Goal: Transaction & Acquisition: Purchase product/service

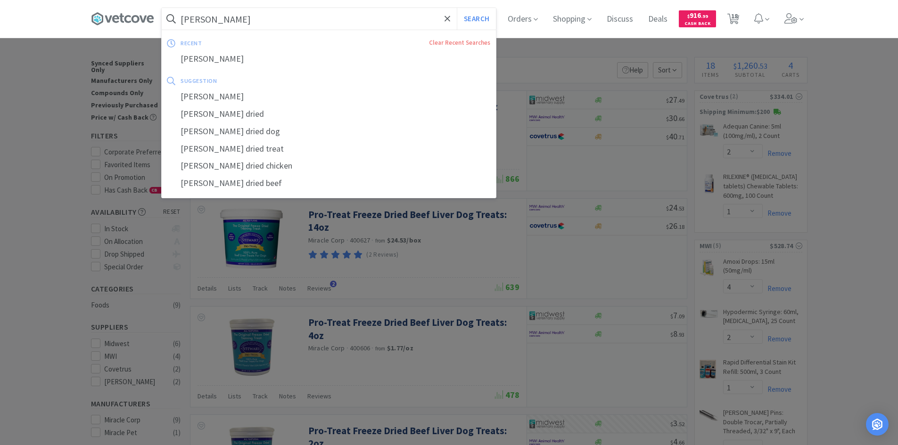
select select "2"
select select "1"
select select "4"
select select "2"
select select "1"
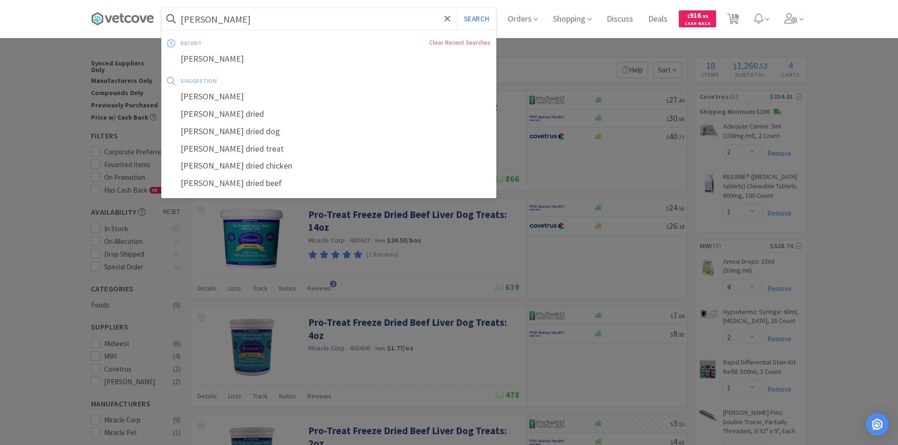
select select "40"
select select "2"
select select "1"
select select "8"
select select "24"
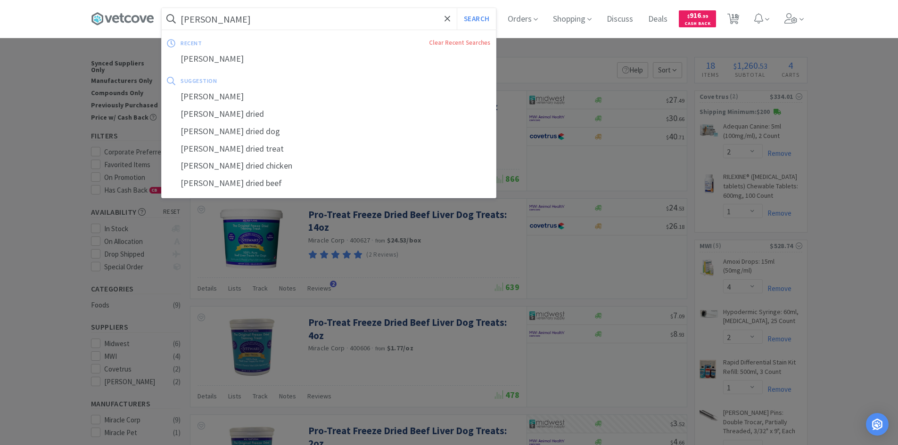
select select "20"
select select "1"
select select "2"
select select "3"
select select "1"
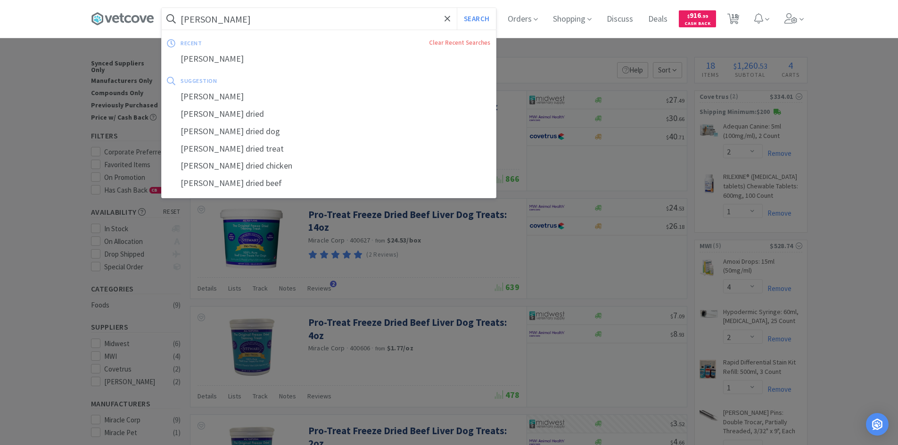
select select "20"
select select "2"
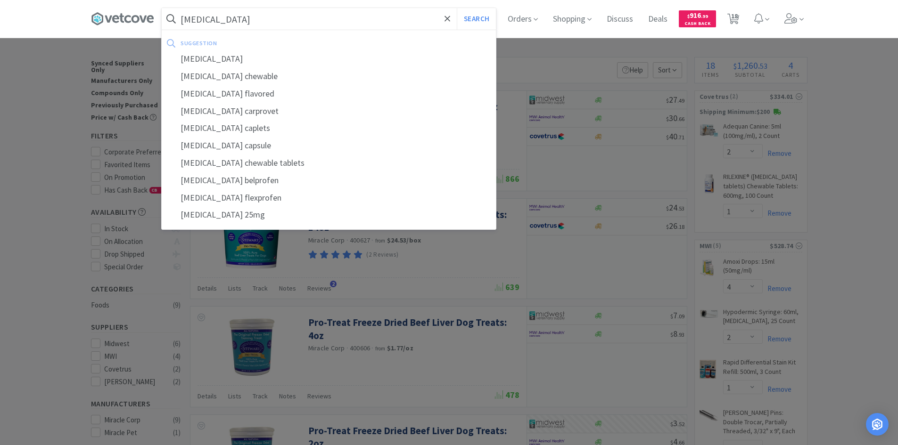
click at [457, 8] on button "Search" at bounding box center [476, 19] width 39 height 22
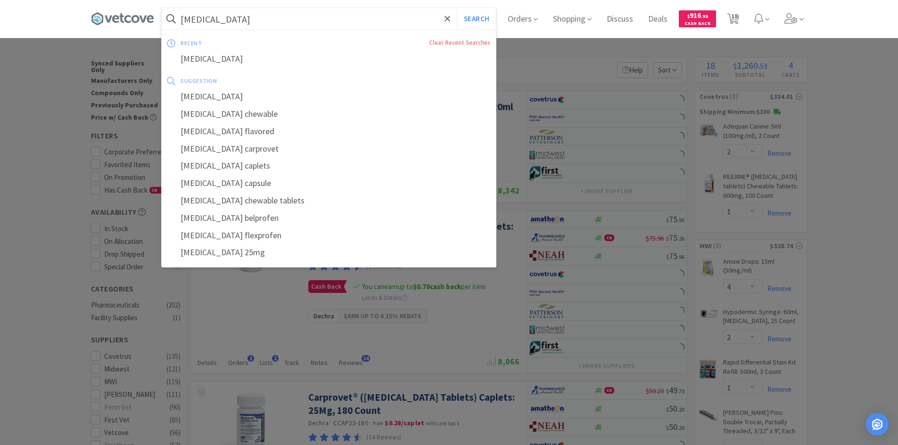
click at [376, 15] on input "[MEDICAL_DATA]" at bounding box center [329, 19] width 334 height 22
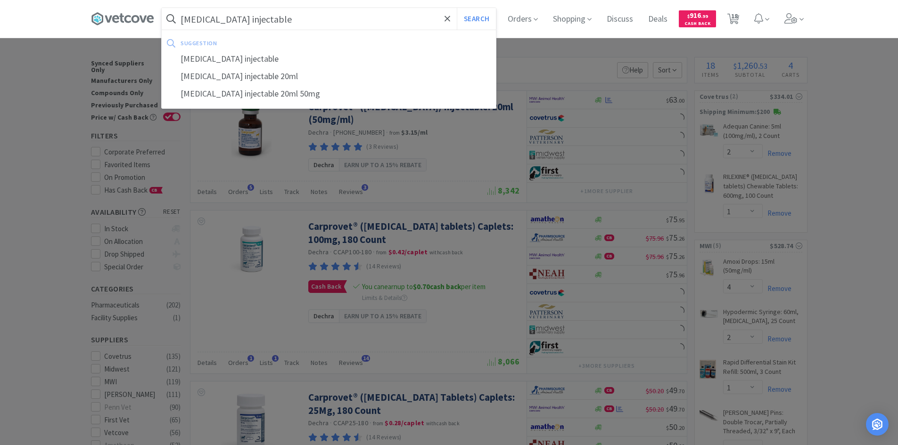
type input "[MEDICAL_DATA] injectable"
click at [457, 8] on button "Search" at bounding box center [476, 19] width 39 height 22
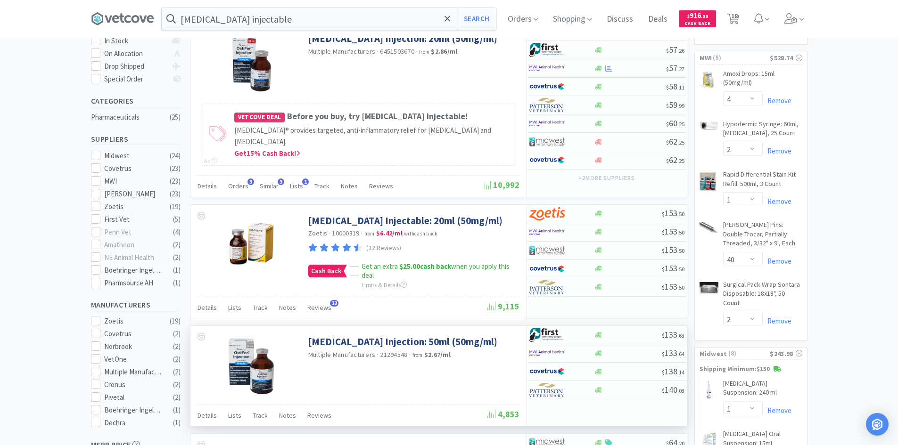
scroll to position [141, 0]
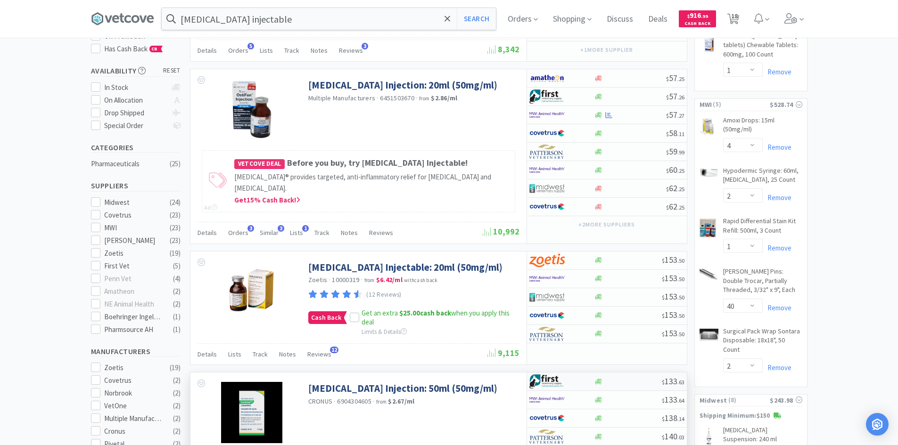
click at [570, 381] on div at bounding box center [555, 382] width 52 height 16
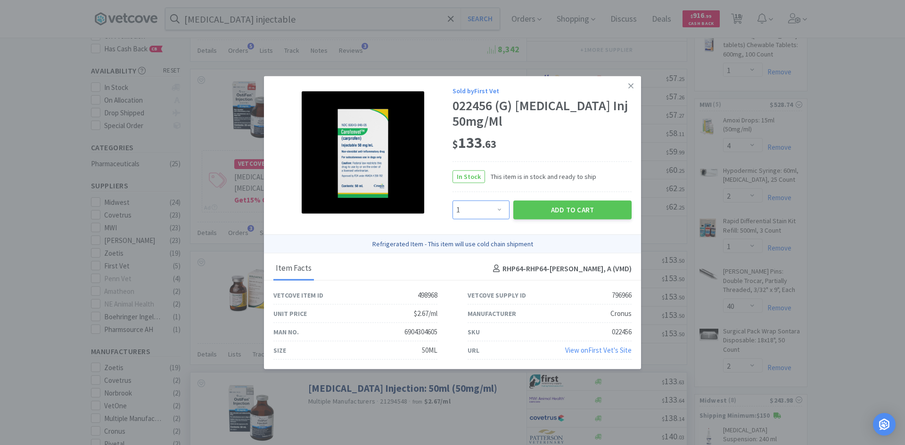
click at [493, 204] on select "Enter Quantity 1 2 3 4 5 6 7 8 9 10 11 12 13 14 15 16 17 18 19 20 Enter Quantity" at bounding box center [480, 209] width 57 height 19
select select "2"
click at [452, 200] on select "Enter Quantity 1 2 3 4 5 6 7 8 9 10 11 12 13 14 15 16 17 18 19 20 Enter Quantity" at bounding box center [480, 209] width 57 height 19
click at [542, 210] on button "Add to Cart" at bounding box center [572, 209] width 118 height 19
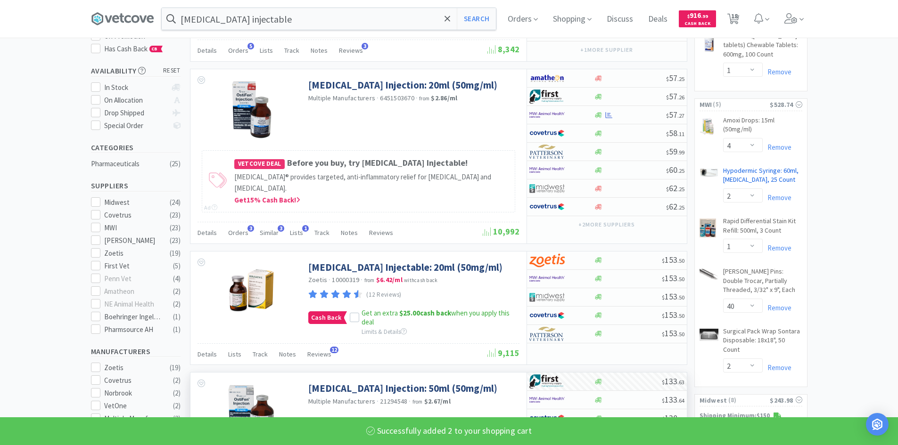
select select "2"
select select "20"
select select "2"
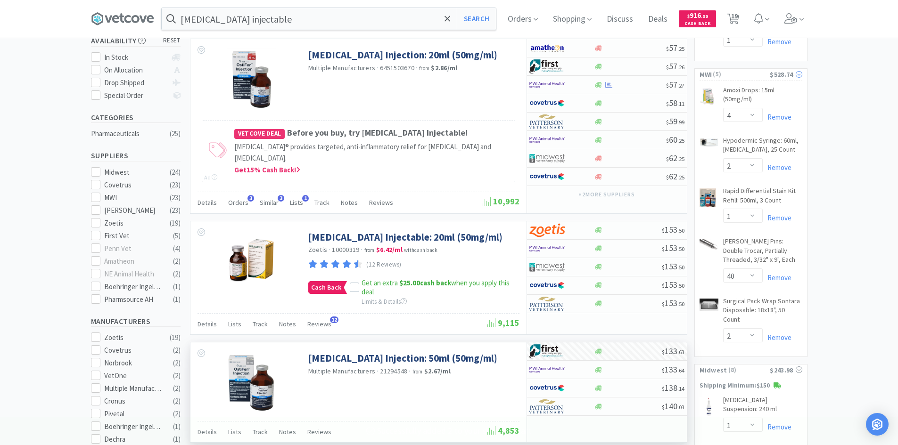
scroll to position [188, 0]
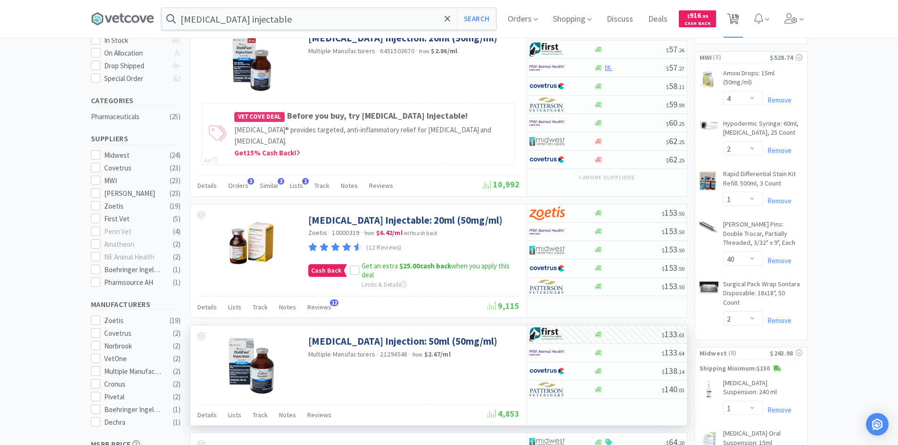
click at [735, 14] on span "19" at bounding box center [734, 16] width 7 height 38
select select "2"
select select "1"
select select "4"
select select "2"
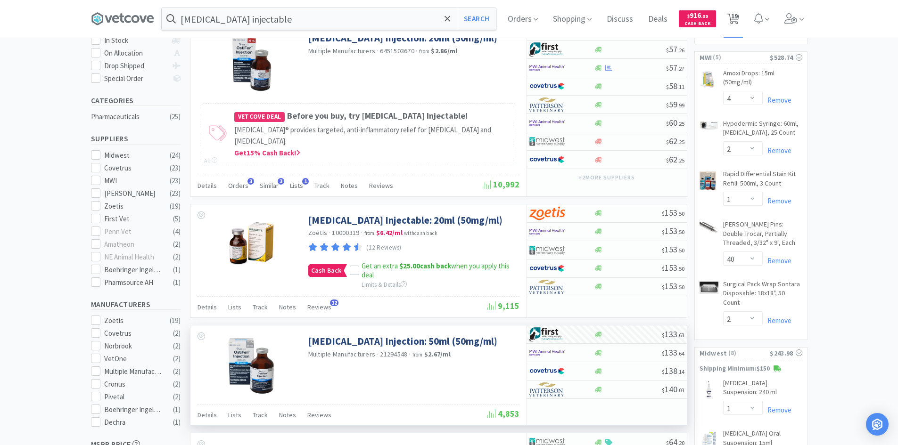
select select "1"
select select "40"
select select "2"
select select "1"
select select "8"
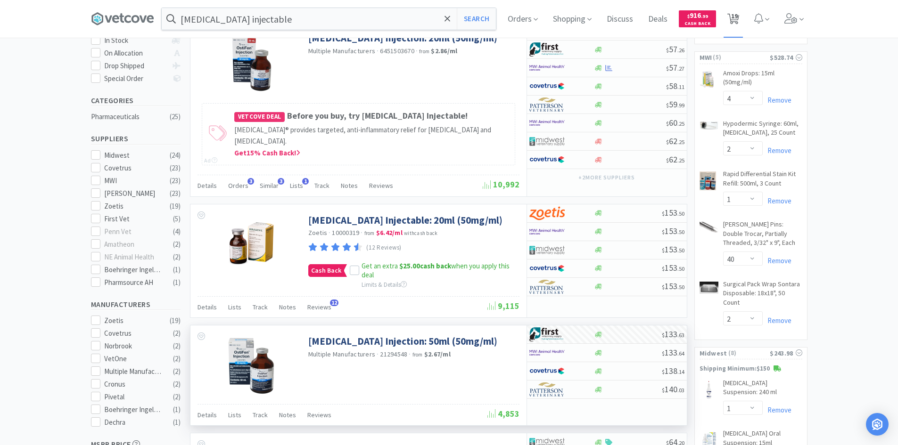
select select "24"
select select "20"
select select "1"
select select "2"
select select "3"
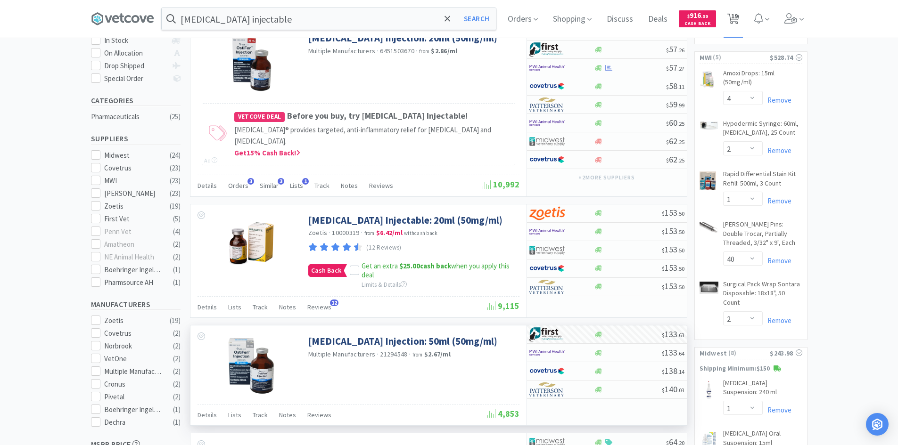
select select "1"
select select "2"
select select "20"
select select "2"
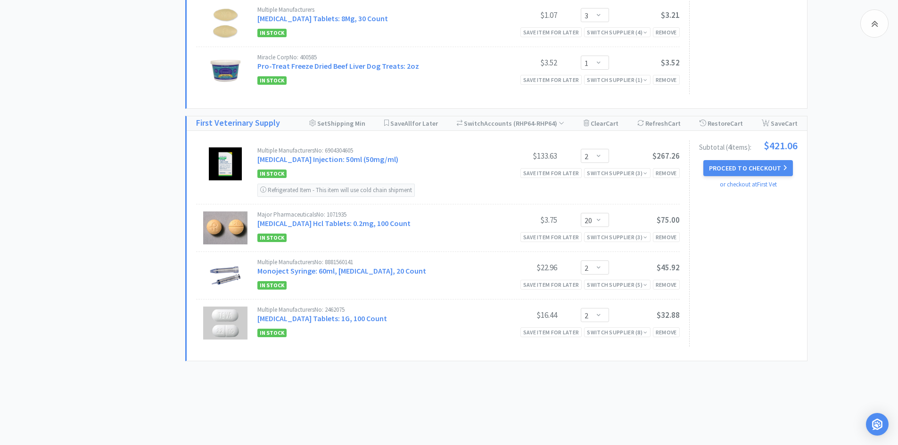
scroll to position [900, 0]
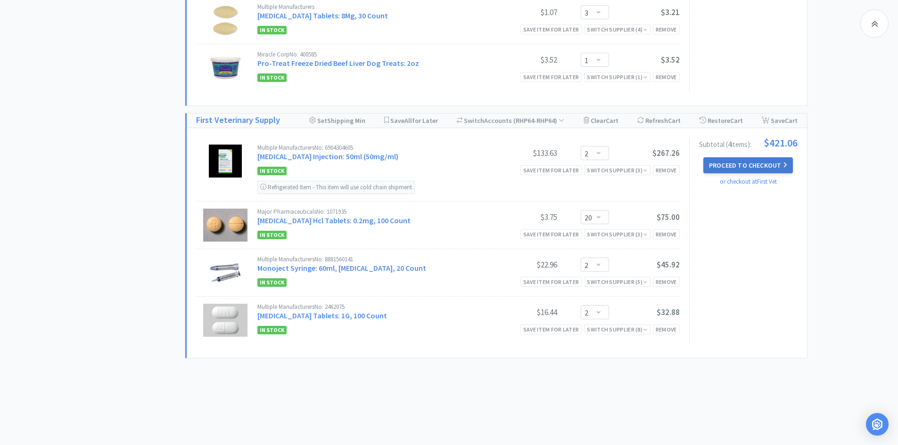
click at [723, 158] on button "Proceed to Checkout" at bounding box center [748, 165] width 90 height 16
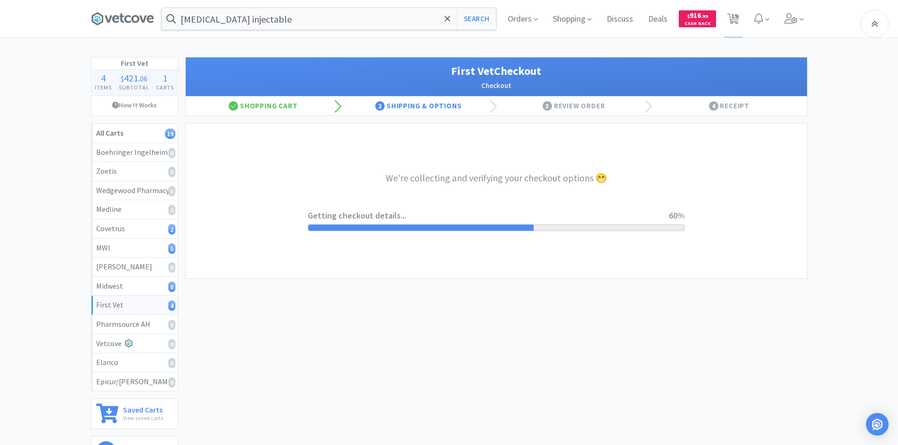
select select "companycredit"
select select "FIS"
select select "2"
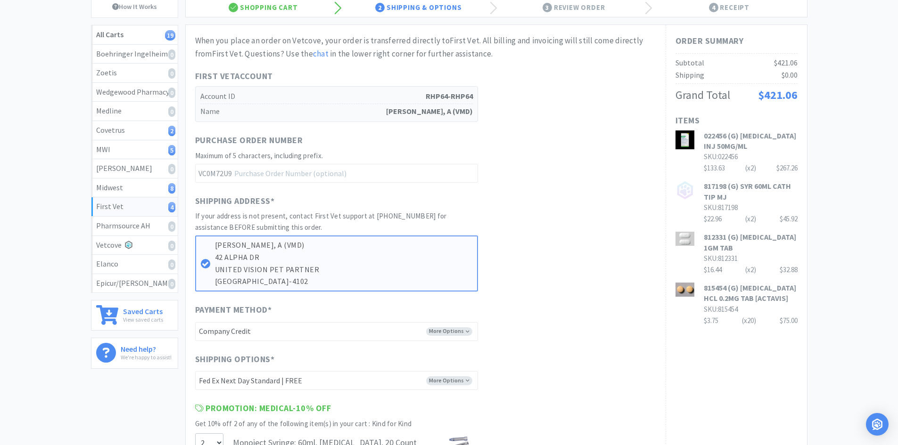
scroll to position [282, 0]
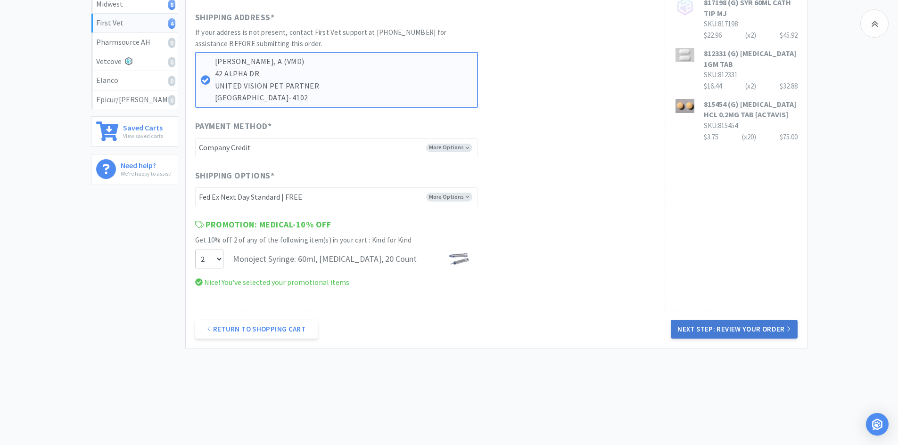
click at [698, 329] on button "Next Step: Review Your Order" at bounding box center [734, 329] width 126 height 19
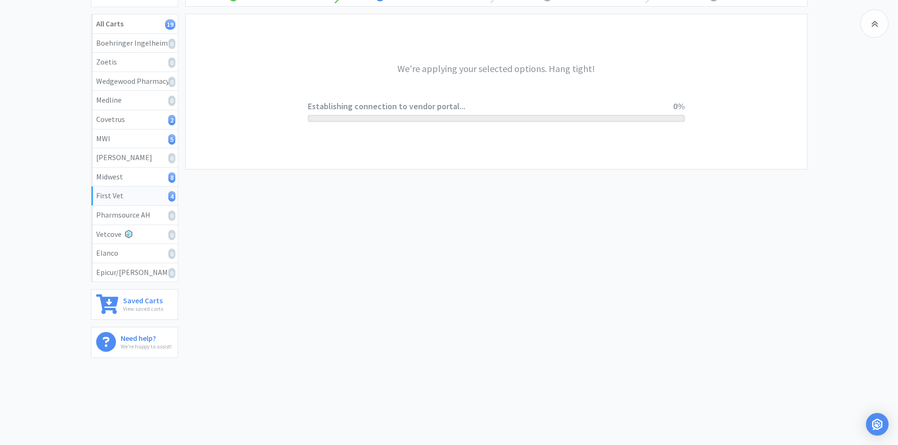
scroll to position [0, 0]
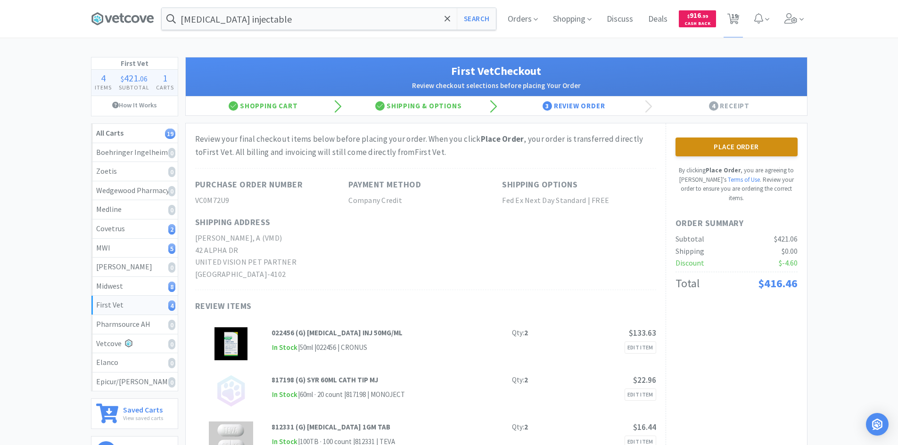
click at [727, 147] on button "Place Order" at bounding box center [736, 147] width 122 height 19
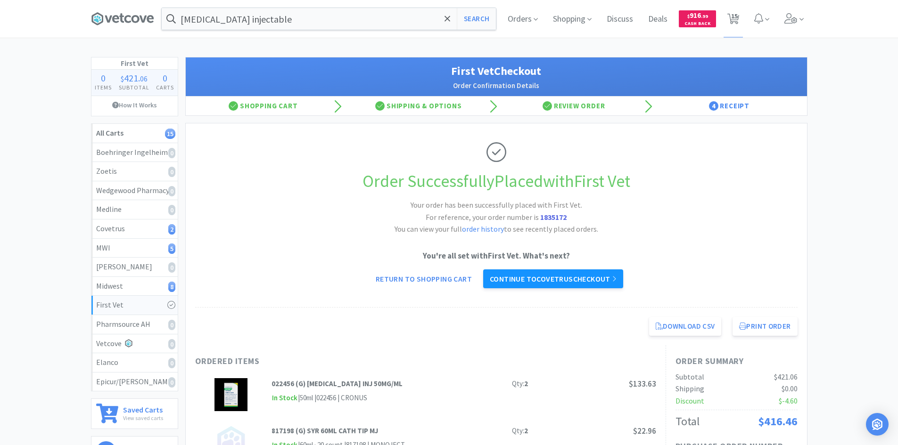
click at [584, 282] on link "Continue to Covetrus checkout" at bounding box center [553, 279] width 140 height 19
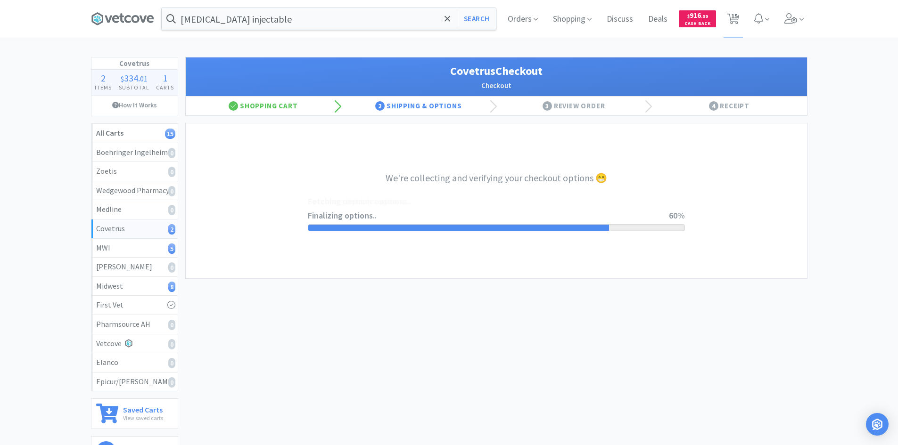
select select "ACCOUNT"
select select "cvt-standard-net"
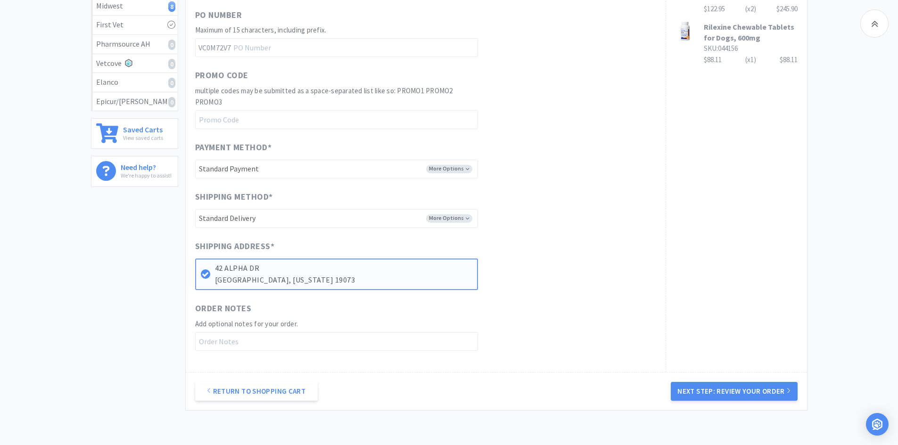
scroll to position [343, 0]
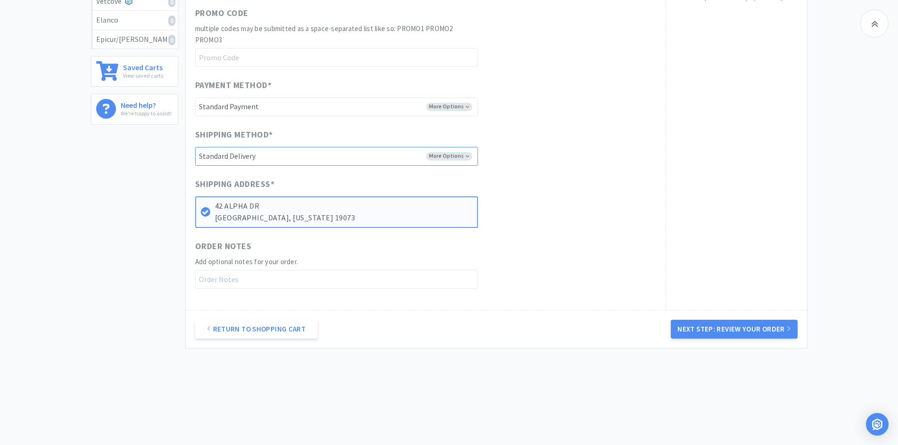
click at [456, 153] on select "-------- Standard Delivery" at bounding box center [336, 156] width 283 height 19
drag, startPoint x: 456, startPoint y: 153, endPoint x: 456, endPoint y: 140, distance: 12.7
click at [456, 153] on select "-------- Standard Delivery" at bounding box center [336, 156] width 283 height 19
click at [692, 328] on button "Next Step: Review Your Order" at bounding box center [734, 329] width 126 height 19
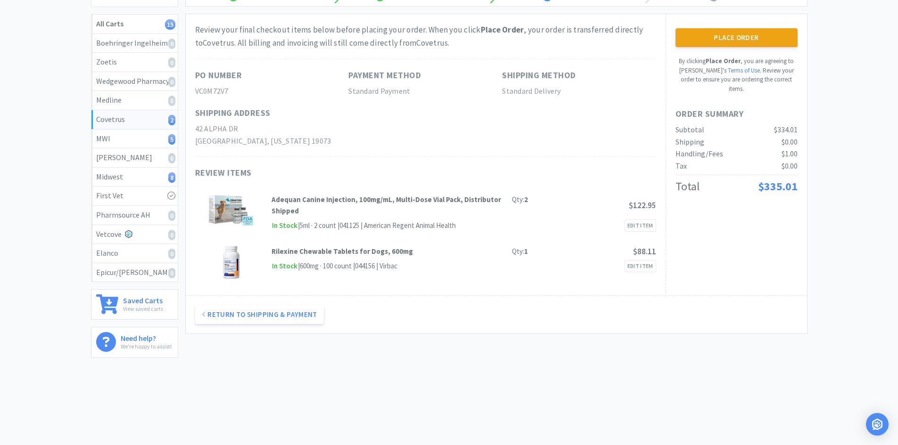
scroll to position [0, 0]
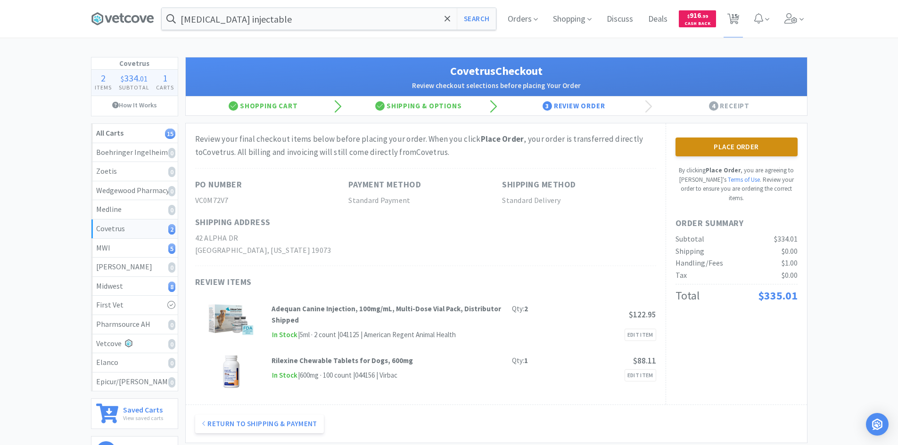
click at [766, 144] on button "Place Order" at bounding box center [736, 147] width 122 height 19
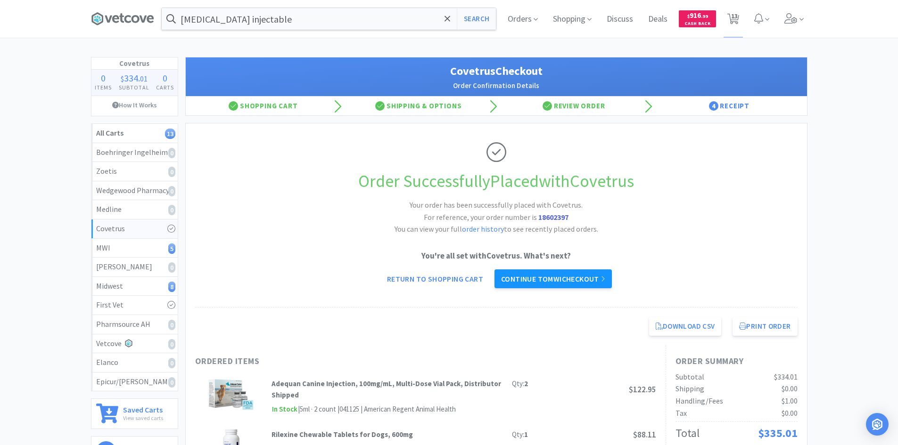
click at [561, 276] on link "Continue to MWI checkout" at bounding box center [552, 279] width 117 height 19
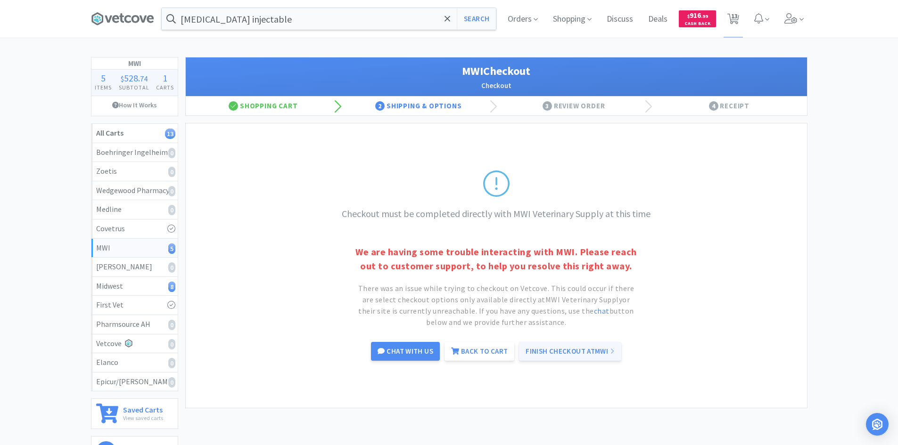
click at [550, 349] on link "Finish Checkout at MWI" at bounding box center [570, 351] width 102 height 19
click at [299, 147] on div "Checkout must be completed directly with MWI Veterinary Supply at this time We …" at bounding box center [496, 265] width 621 height 285
click at [124, 284] on div "Midwest 8" at bounding box center [134, 286] width 77 height 12
select select "1"
select select "8"
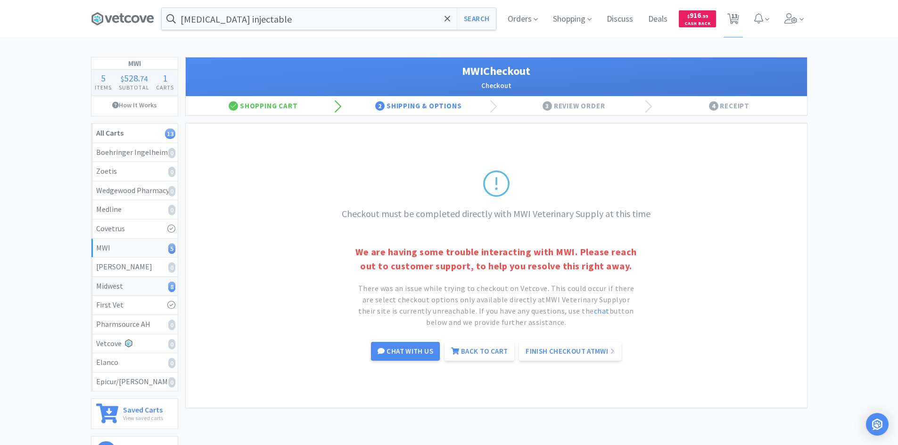
select select "24"
select select "20"
select select "1"
select select "2"
select select "3"
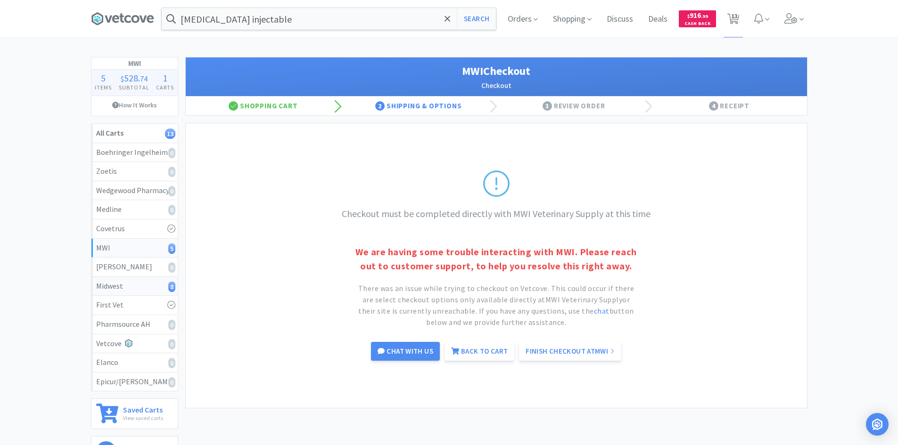
select select "1"
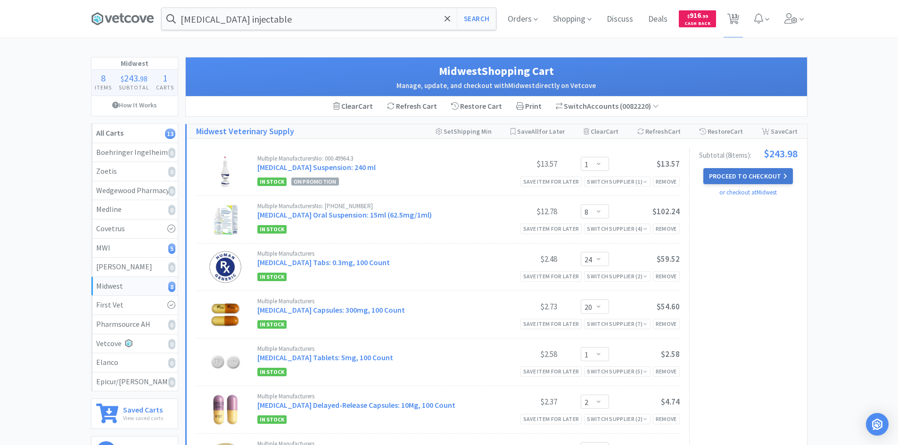
click at [731, 171] on button "Proceed to Checkout" at bounding box center [748, 176] width 90 height 16
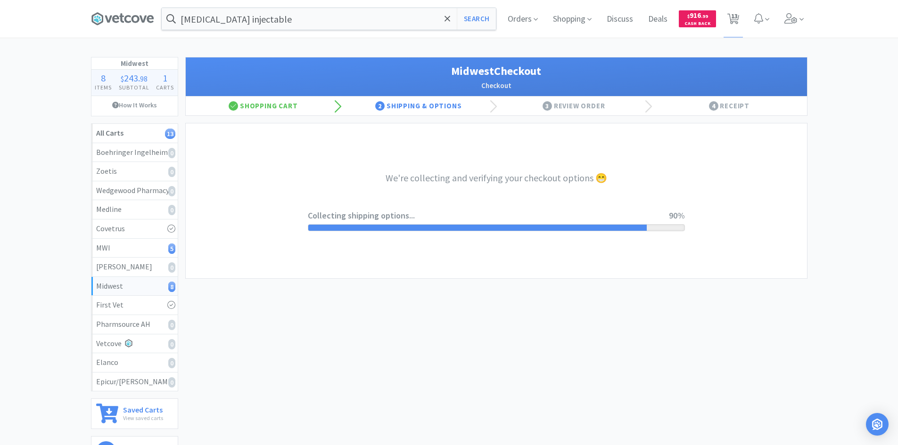
select select "3"
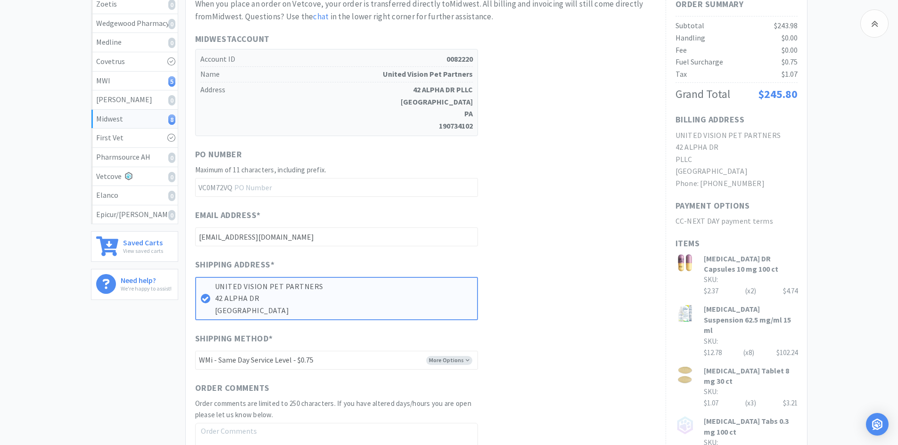
scroll to position [330, 0]
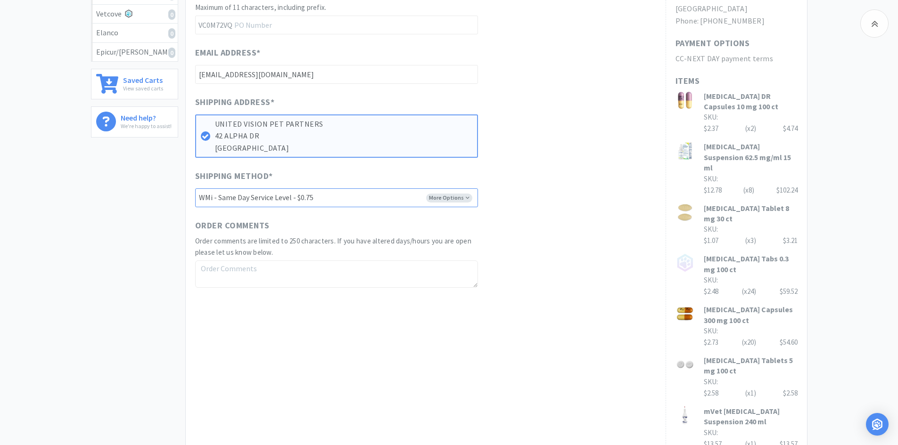
click at [463, 199] on select "-------- UPS - N/F - $0.75 FEDEX GROUND - N/F - $0.75 WILL CALL WMi - Same Day …" at bounding box center [336, 197] width 283 height 19
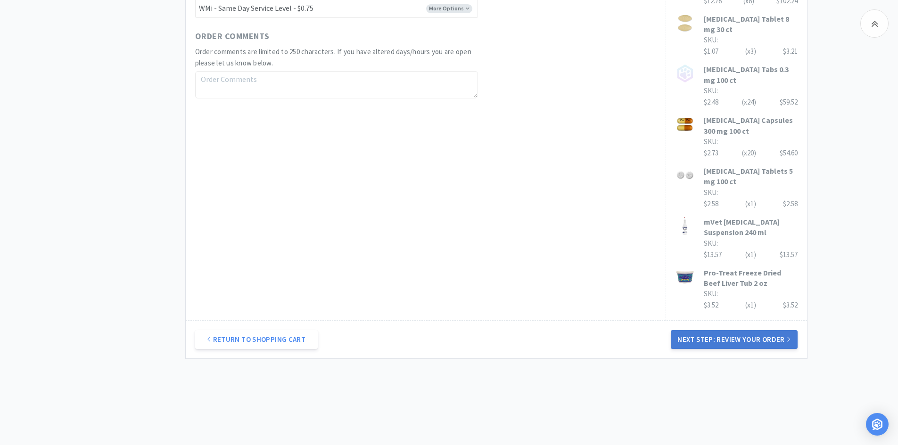
click at [683, 330] on button "Next Step: Review Your Order" at bounding box center [734, 339] width 126 height 19
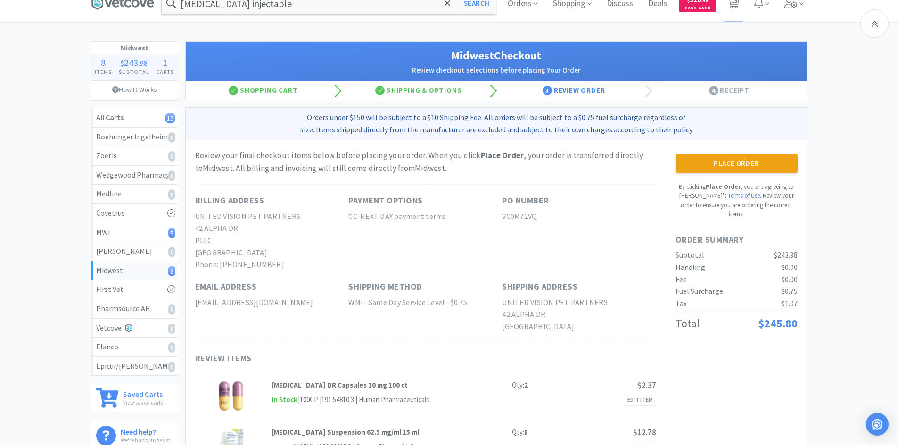
scroll to position [0, 0]
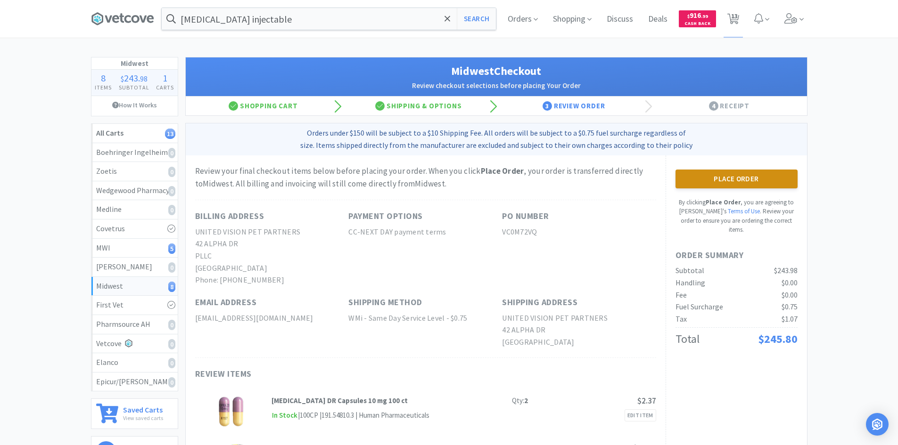
click at [722, 178] on button "Place Order" at bounding box center [736, 179] width 122 height 19
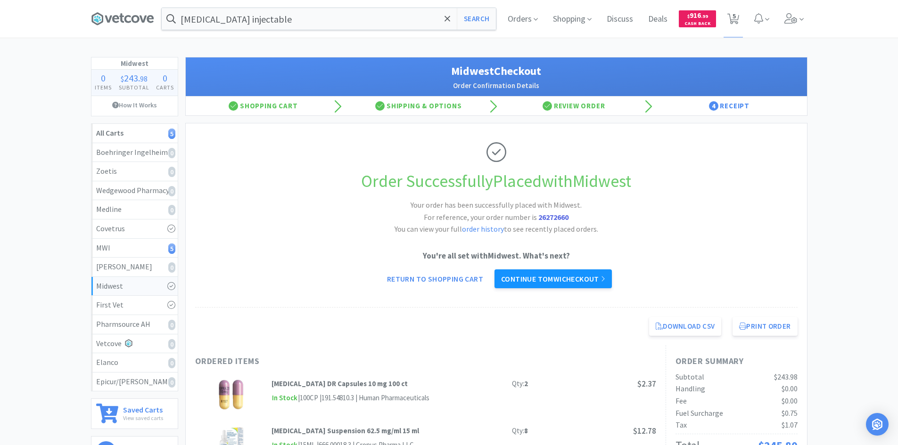
click at [556, 276] on link "Continue to MWI checkout" at bounding box center [552, 279] width 117 height 19
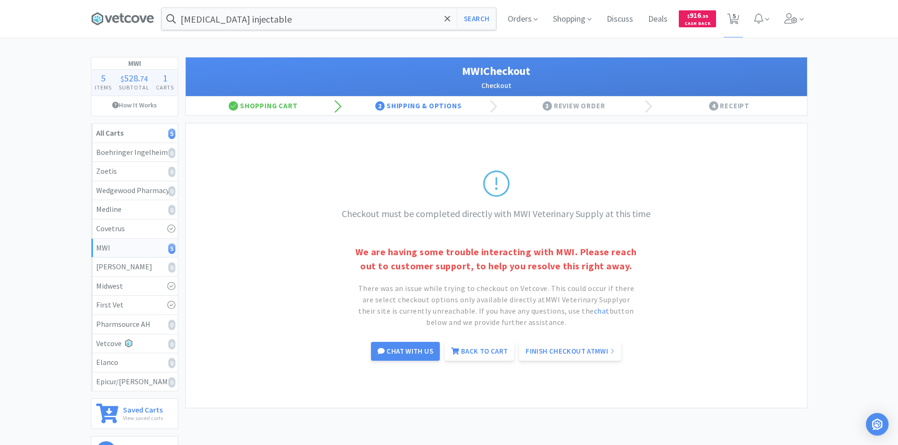
click at [141, 10] on span at bounding box center [126, 19] width 71 height 38
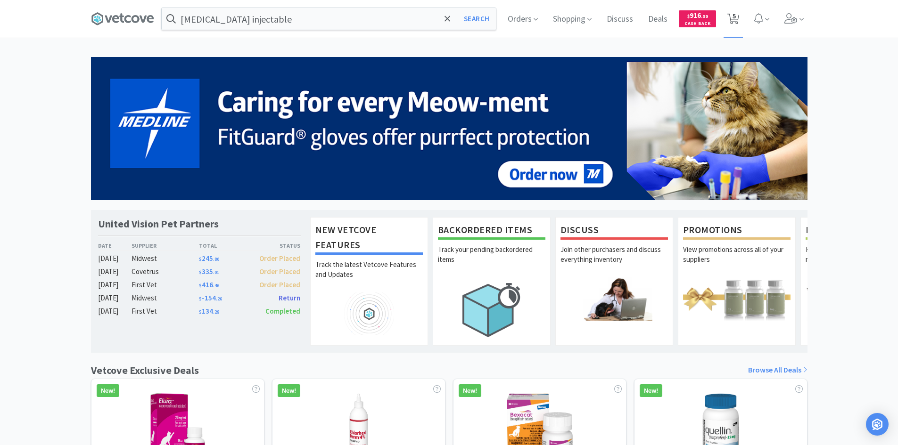
click at [734, 21] on span "5" at bounding box center [733, 16] width 3 height 38
select select "4"
select select "2"
select select "1"
select select "40"
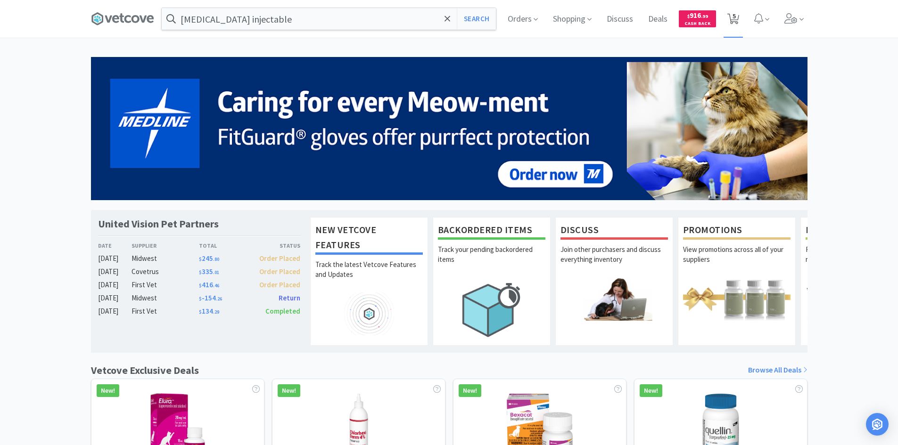
select select "2"
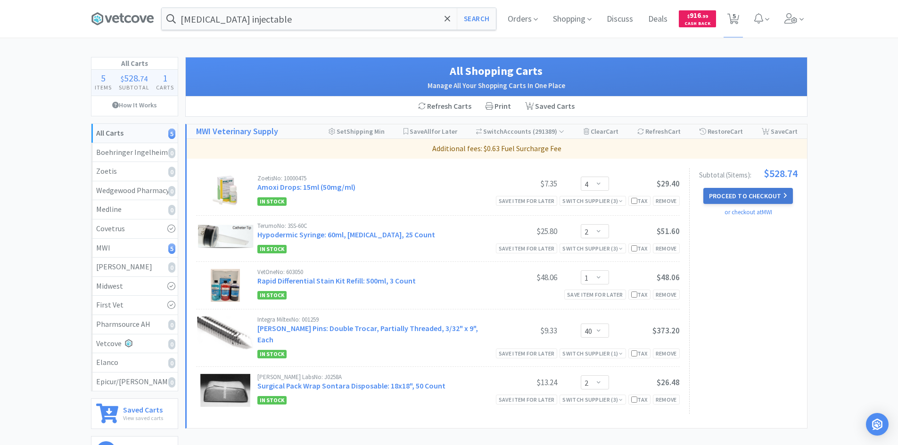
click at [735, 197] on button "Proceed to Checkout" at bounding box center [748, 196] width 90 height 16
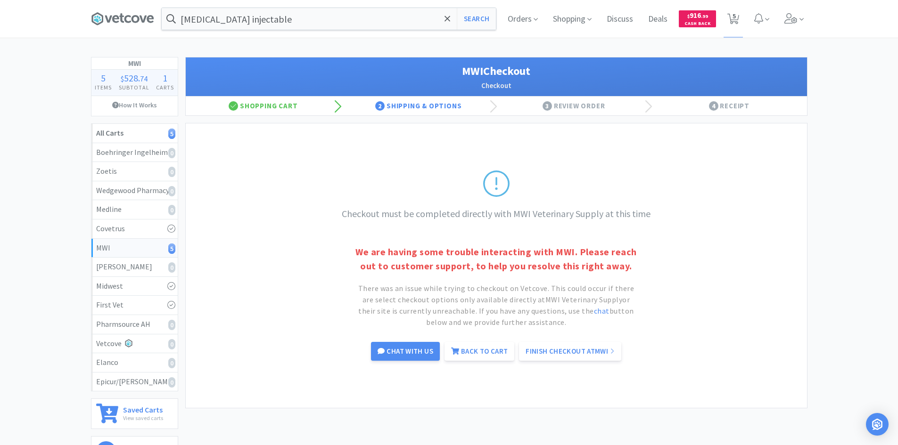
click at [501, 266] on p "We are having some trouble interacting with MWI. Please reach out to customer s…" at bounding box center [496, 259] width 283 height 28
click at [389, 17] on input "[MEDICAL_DATA] injectable" at bounding box center [329, 19] width 334 height 22
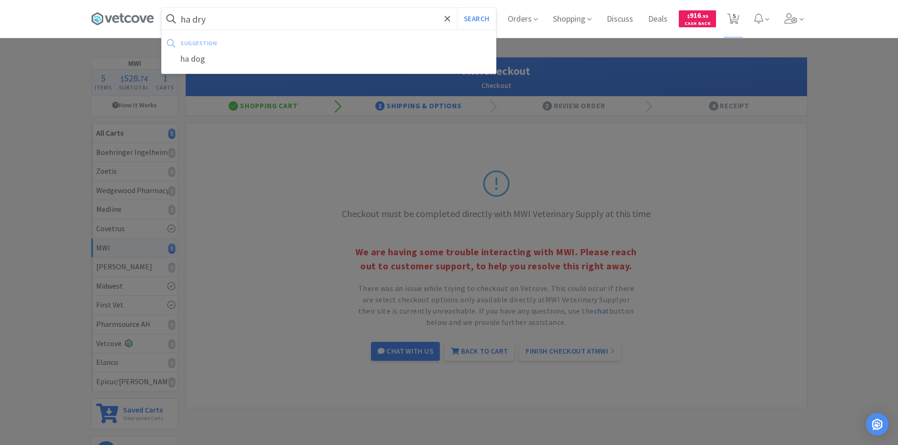
type input "ha dry"
click at [457, 8] on button "Search" at bounding box center [476, 19] width 39 height 22
select select "4"
select select "2"
select select "1"
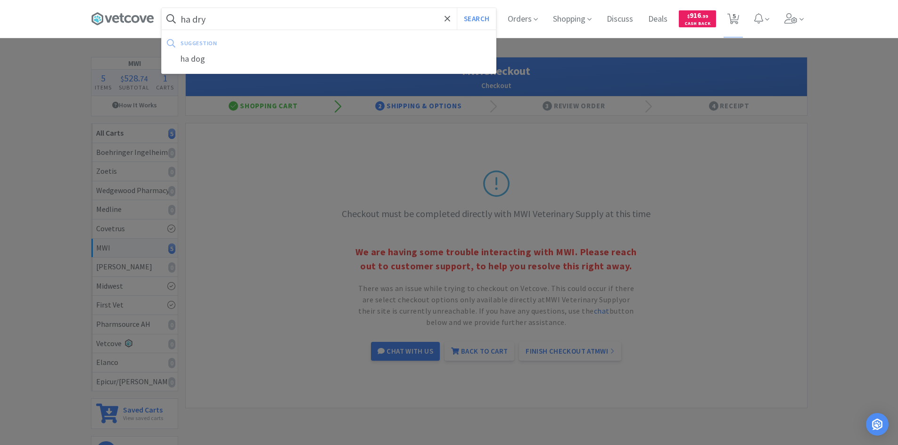
select select "40"
select select "2"
